Goal: Transaction & Acquisition: Download file/media

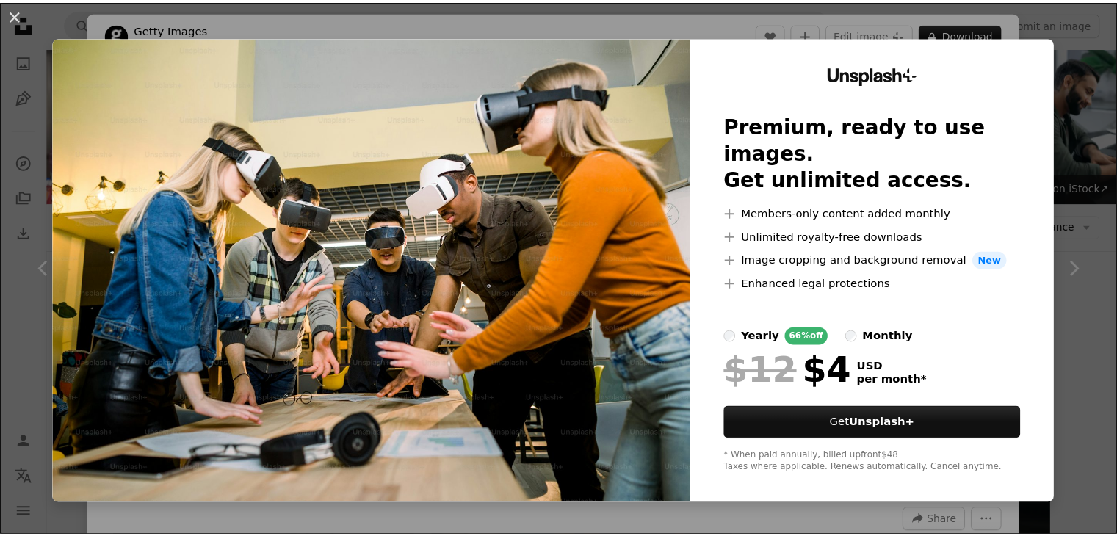
scroll to position [7452, 0]
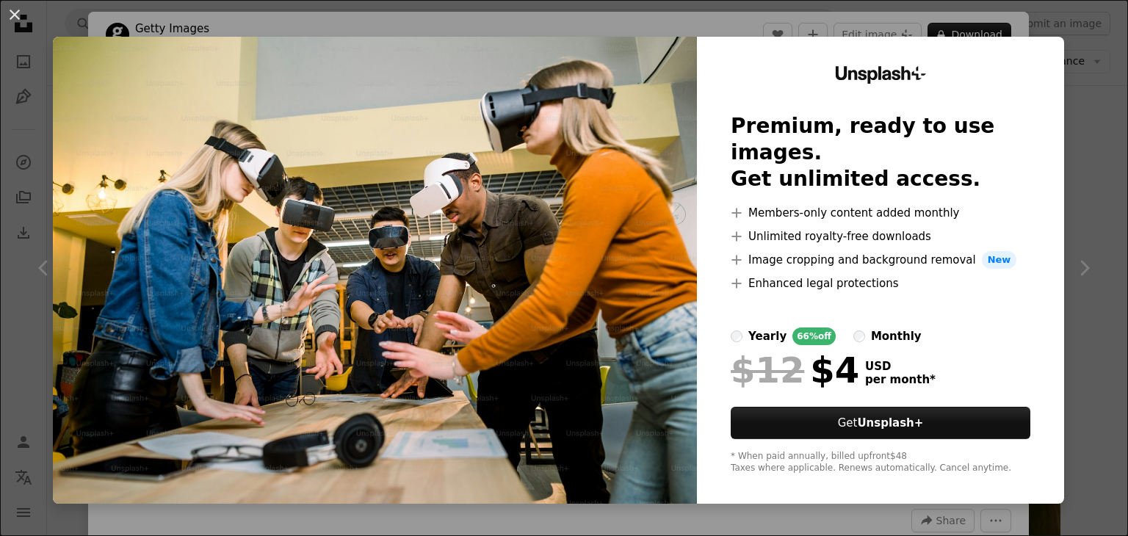
click at [1089, 62] on div "An X shape Unsplash+ Premium, ready to use images. Get unlimited access. A plus…" at bounding box center [564, 268] width 1128 height 536
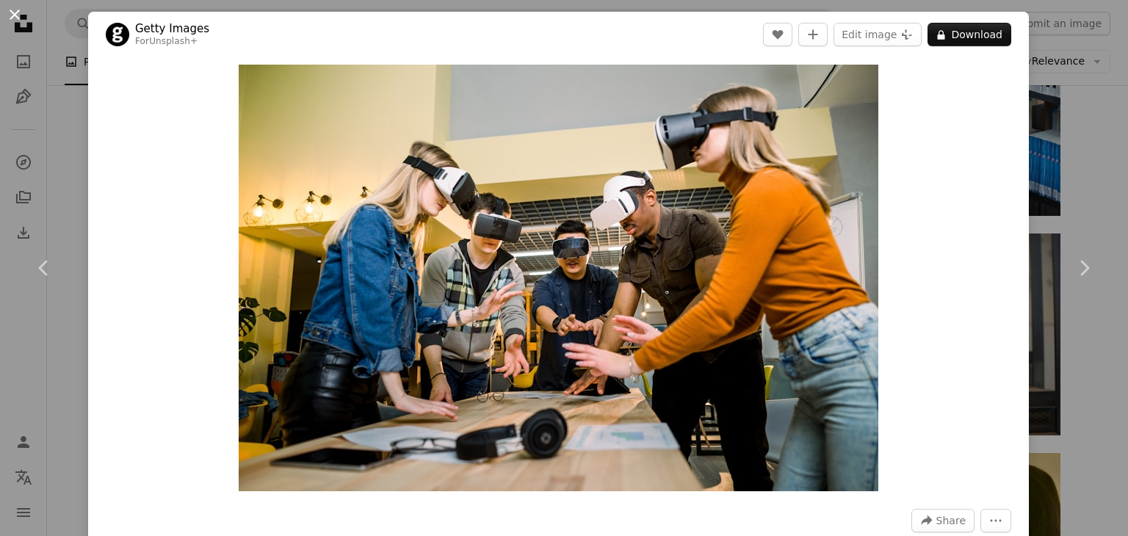
click at [11, 11] on button "An X shape" at bounding box center [15, 15] width 18 height 18
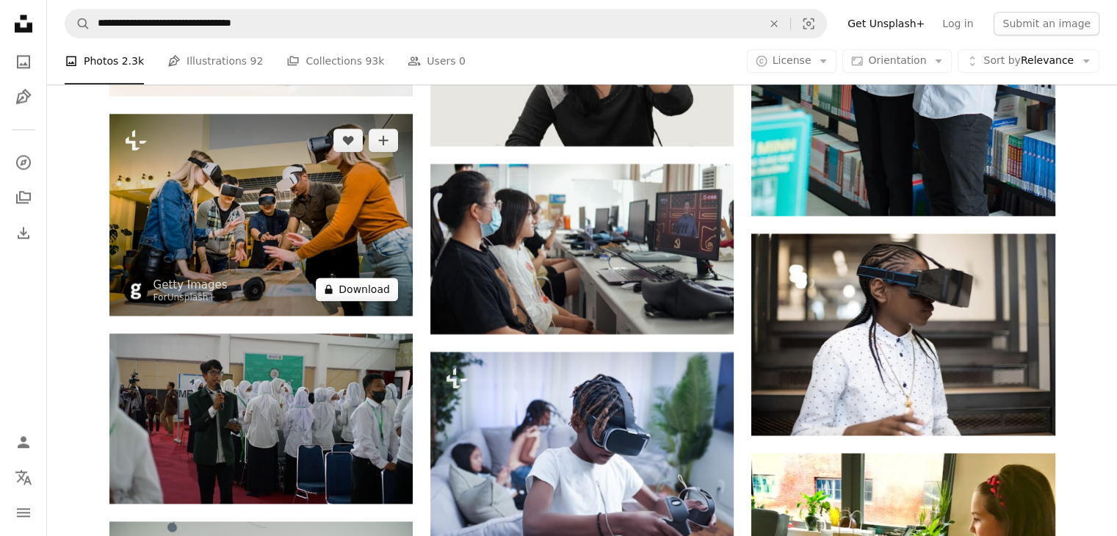
click at [350, 286] on button "A lock Download" at bounding box center [357, 290] width 82 height 24
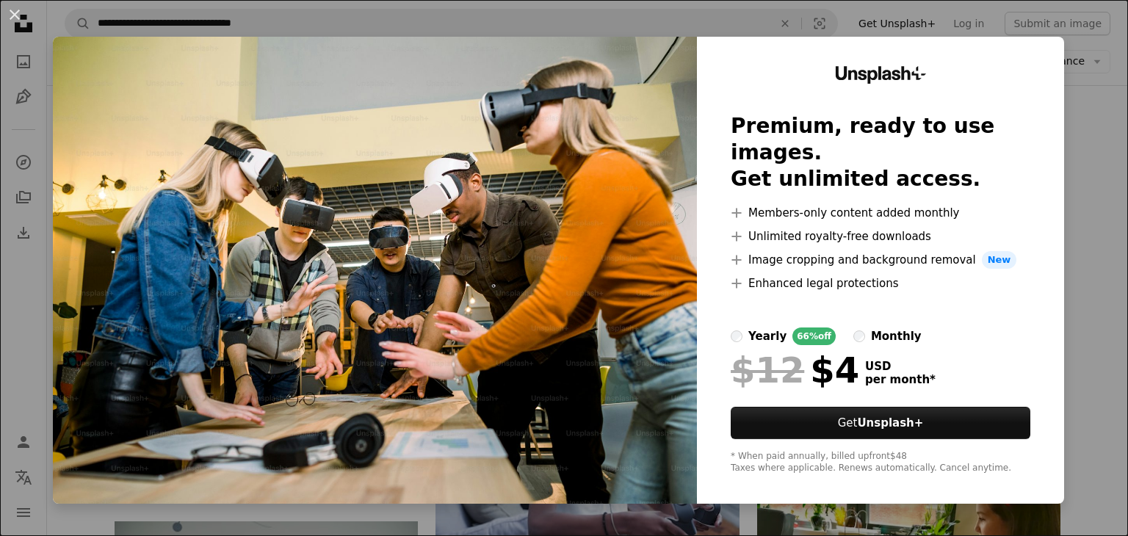
click at [1092, 192] on div "An X shape Unsplash+ Premium, ready to use images. Get unlimited access. A plus…" at bounding box center [564, 268] width 1128 height 536
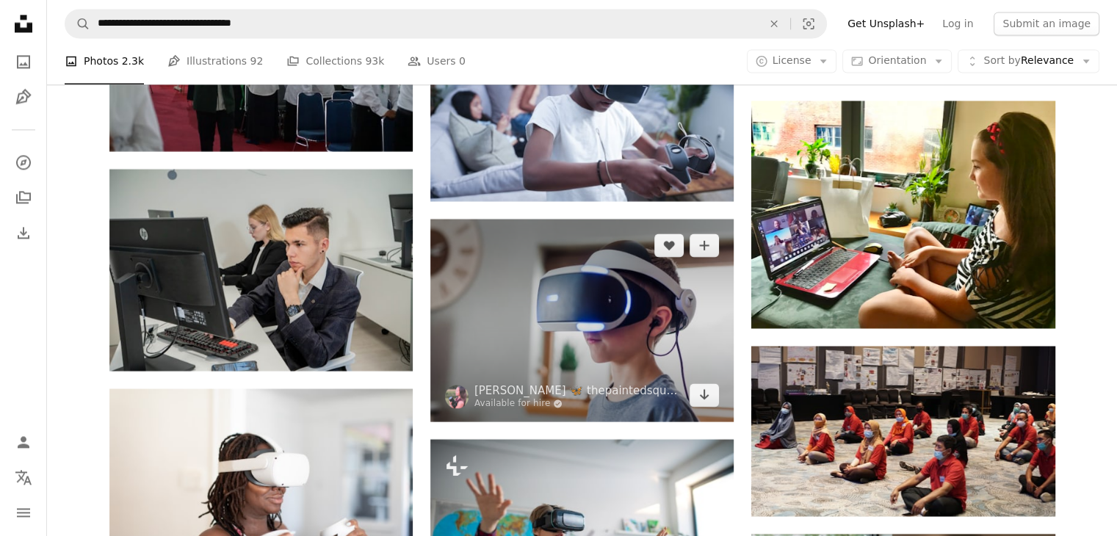
scroll to position [7819, 0]
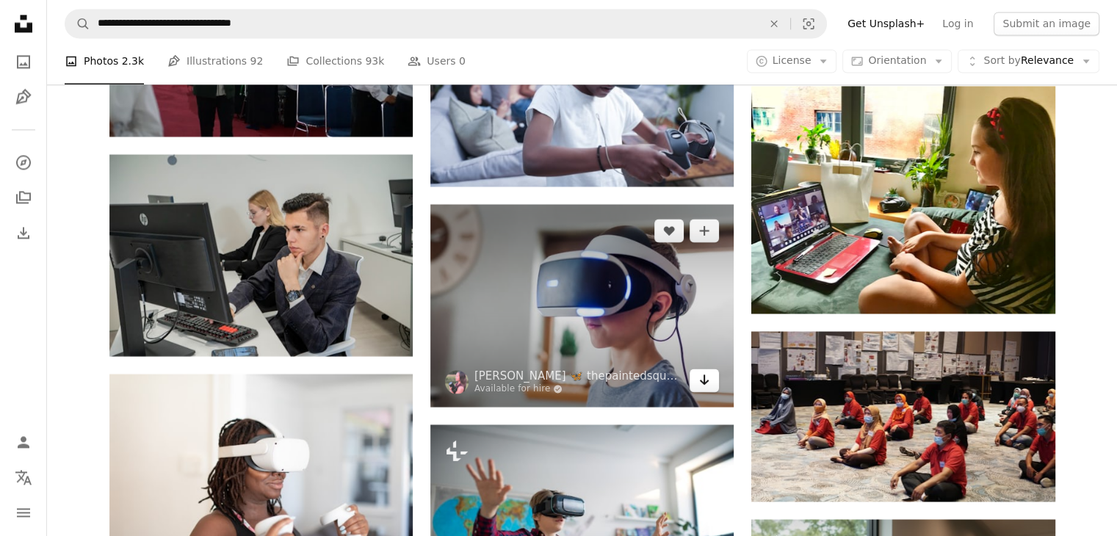
click at [700, 389] on icon "Arrow pointing down" at bounding box center [705, 380] width 12 height 18
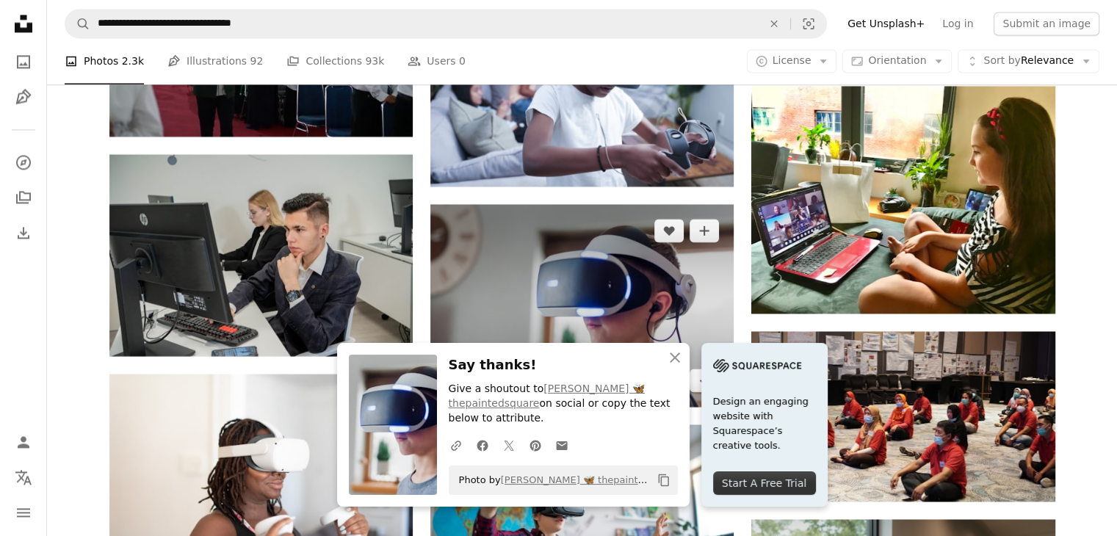
click at [624, 309] on img at bounding box center [581, 305] width 303 height 202
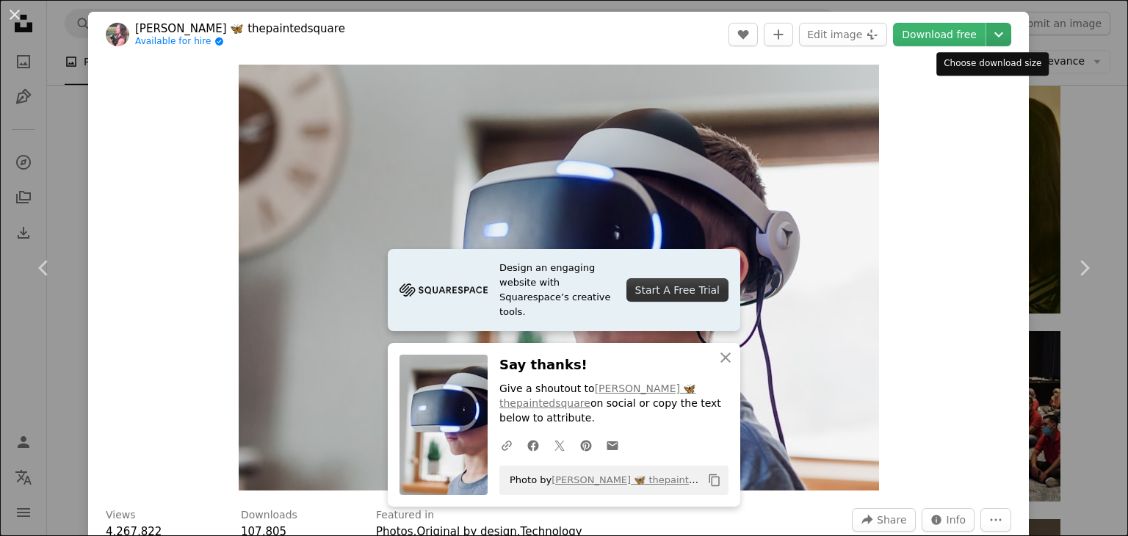
click at [995, 35] on icon "Chevron down" at bounding box center [999, 35] width 24 height 18
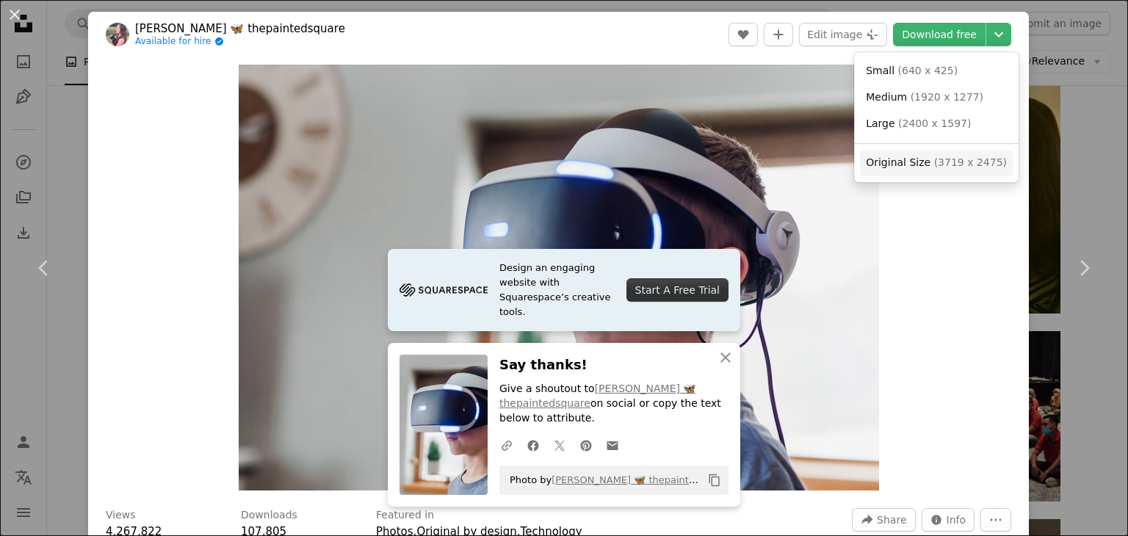
click at [890, 167] on span "Original Size" at bounding box center [898, 162] width 65 height 12
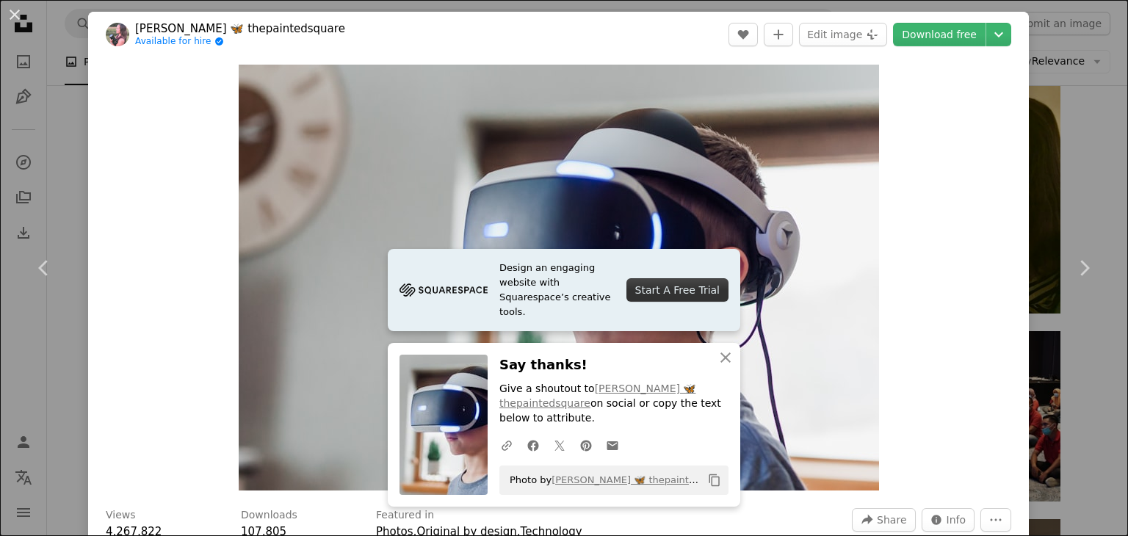
click at [1081, 347] on div "An X shape Chevron left Chevron right Design an engaging website with Squarespa…" at bounding box center [564, 268] width 1128 height 536
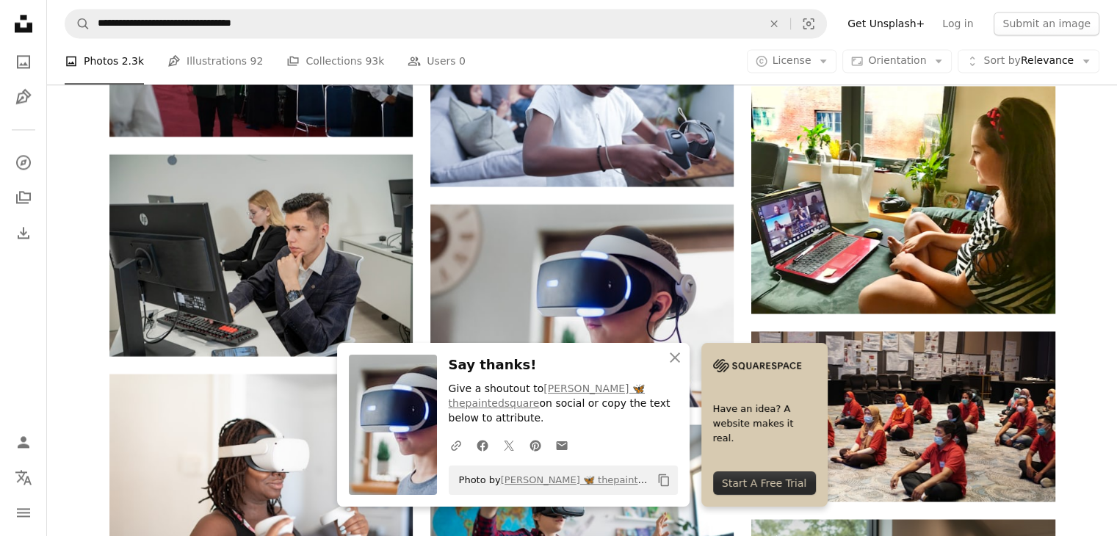
click at [677, 356] on icon "An X shape" at bounding box center [675, 358] width 18 height 18
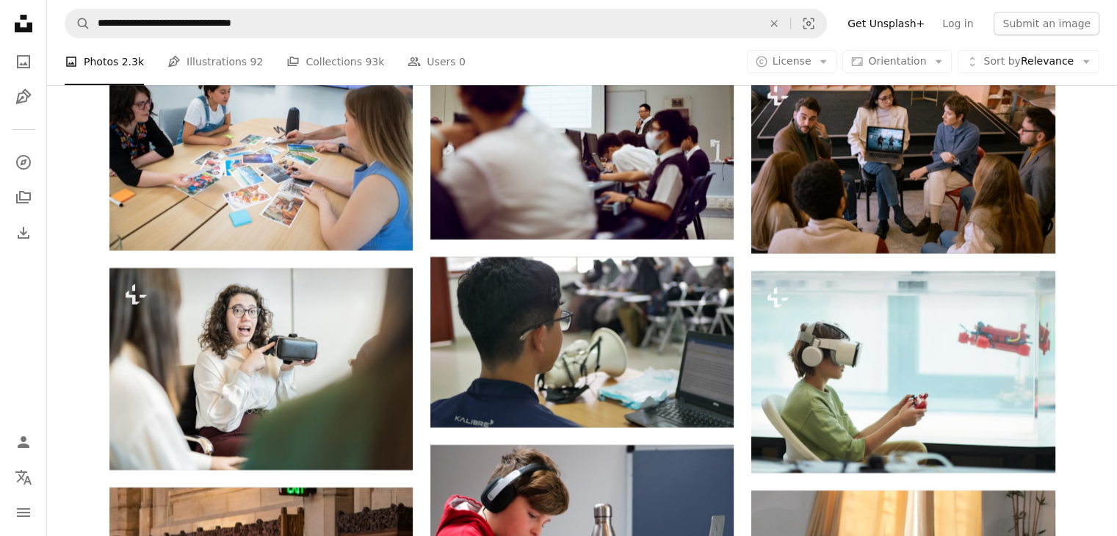
scroll to position [11786, 0]
